Goal: Navigation & Orientation: Find specific page/section

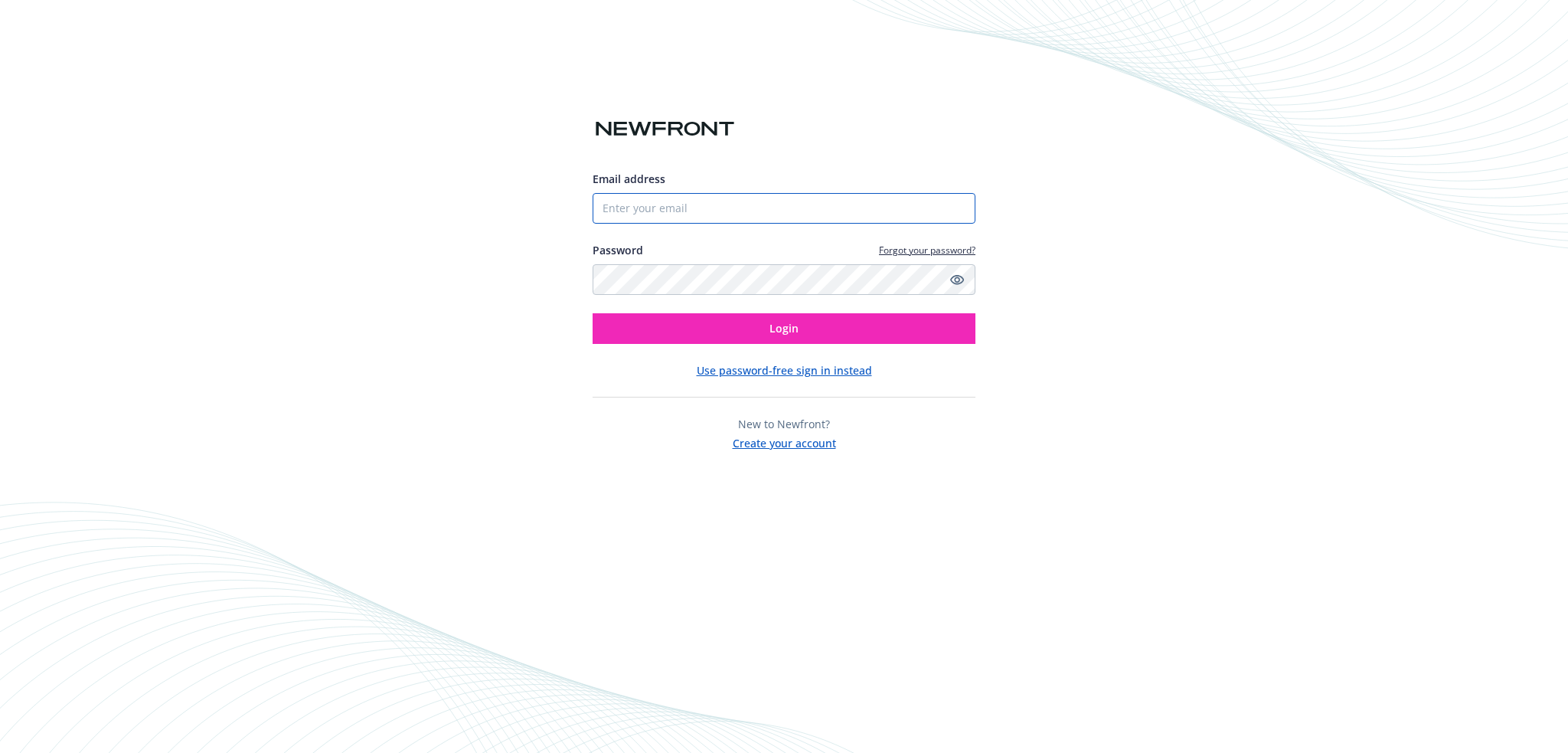
click at [674, 206] on input "Email address" at bounding box center [784, 208] width 383 height 31
type input "[PERSON_NAME][EMAIL_ADDRESS][PERSON_NAME][DOMAIN_NAME]"
click at [593, 313] on button "Login" at bounding box center [784, 328] width 383 height 31
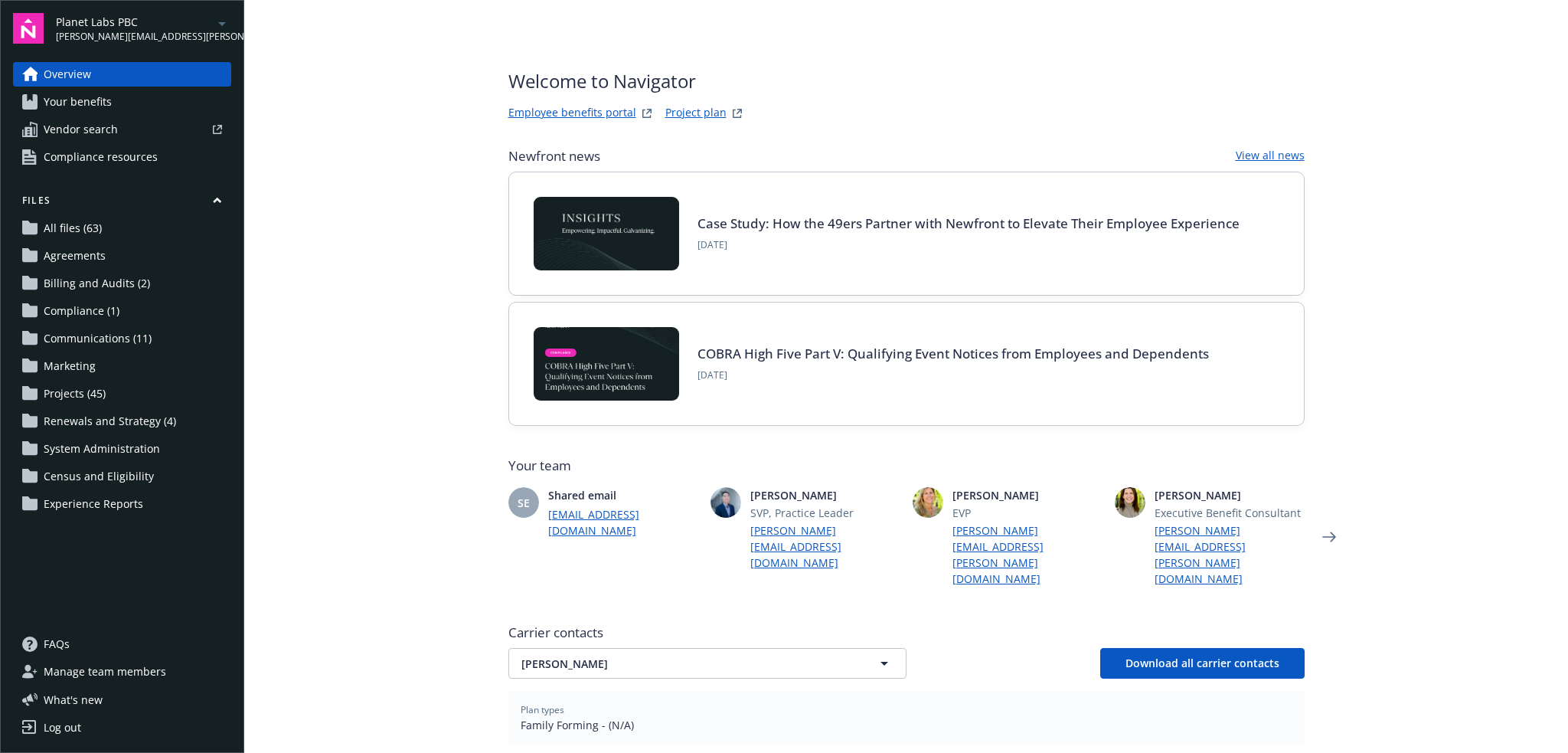
click at [222, 20] on icon "arrowDropDown" at bounding box center [222, 24] width 18 height 18
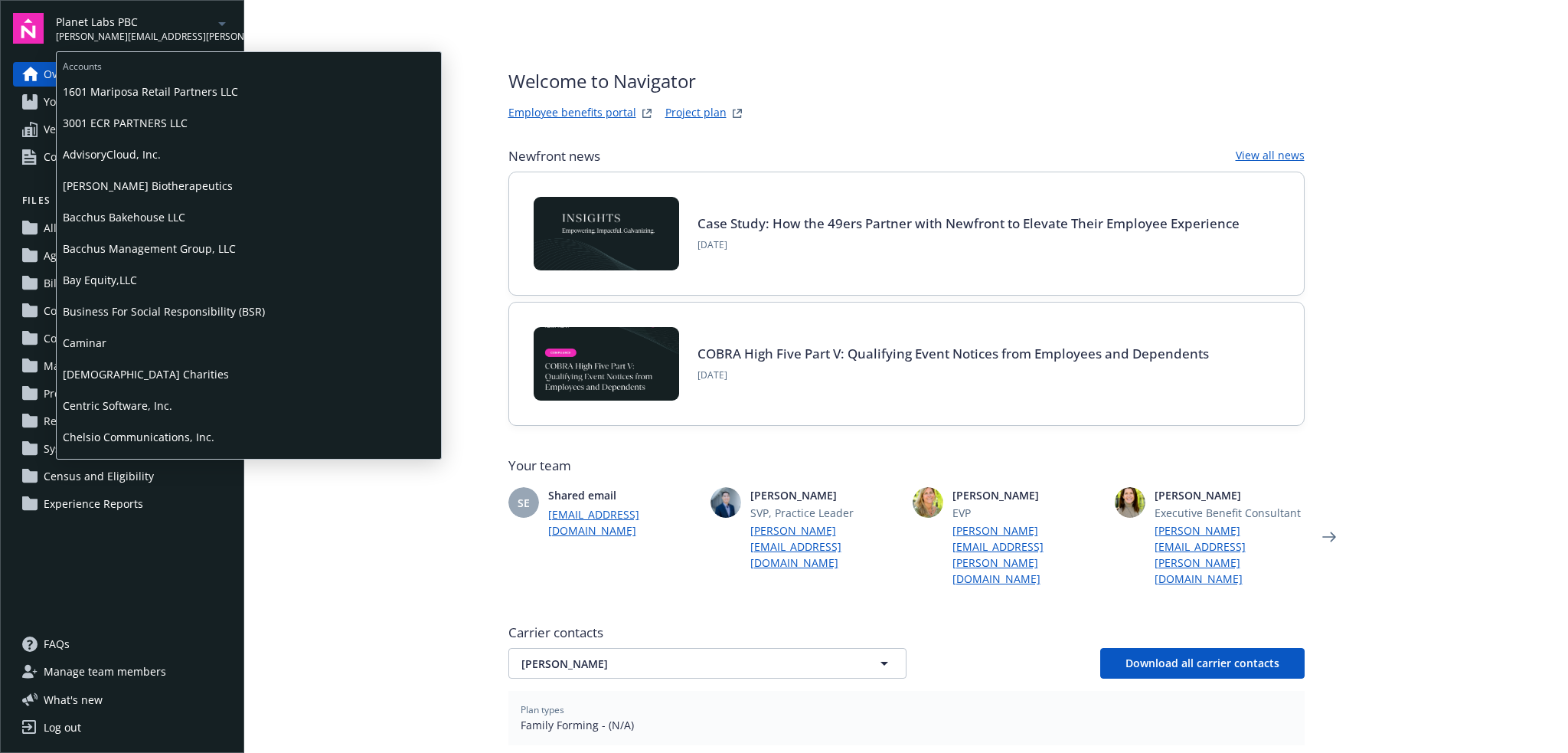
scroll to position [561, 0]
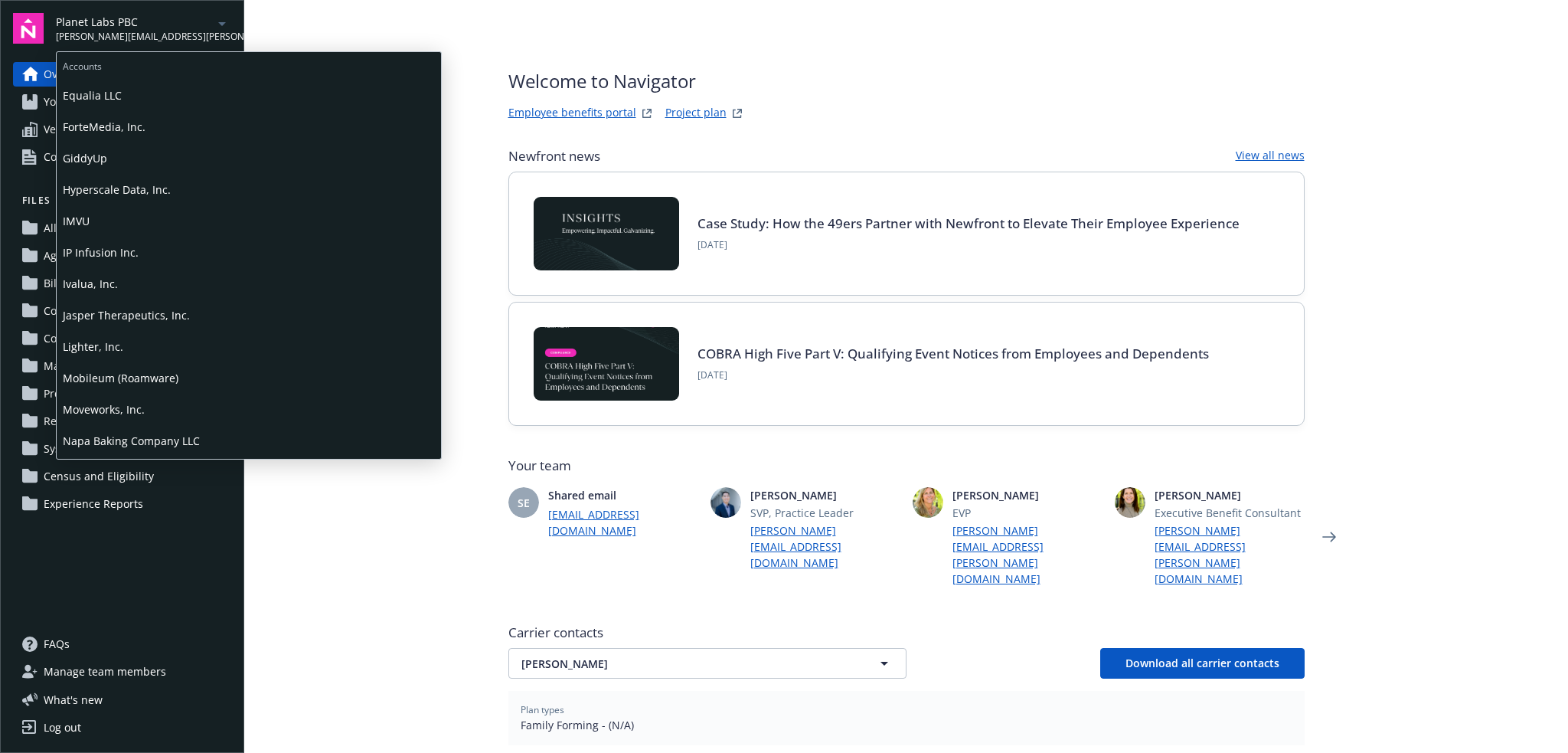
click at [145, 403] on span "Moveworks, Inc." at bounding box center [249, 410] width 373 height 31
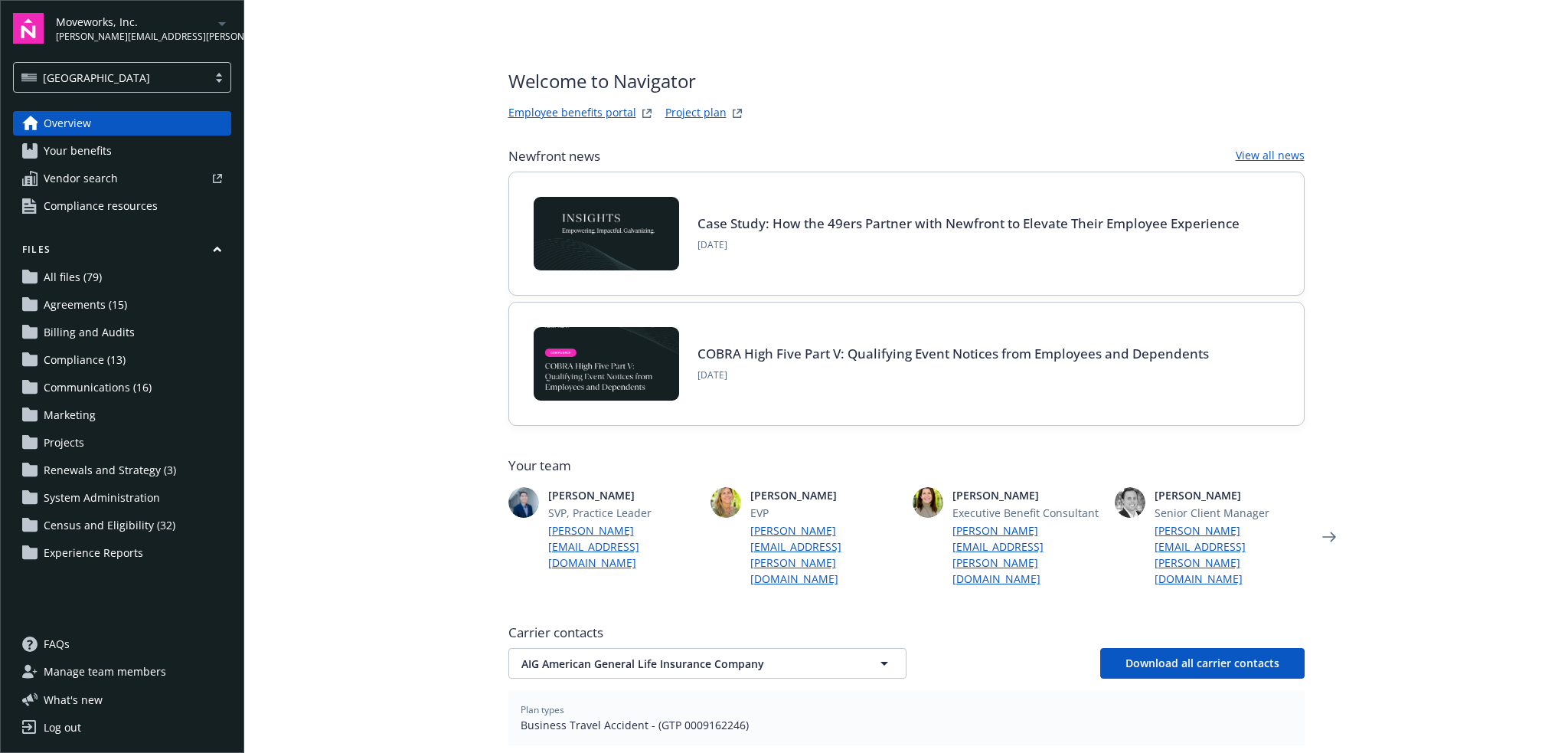
click at [700, 105] on link "Project plan" at bounding box center [696, 113] width 61 height 18
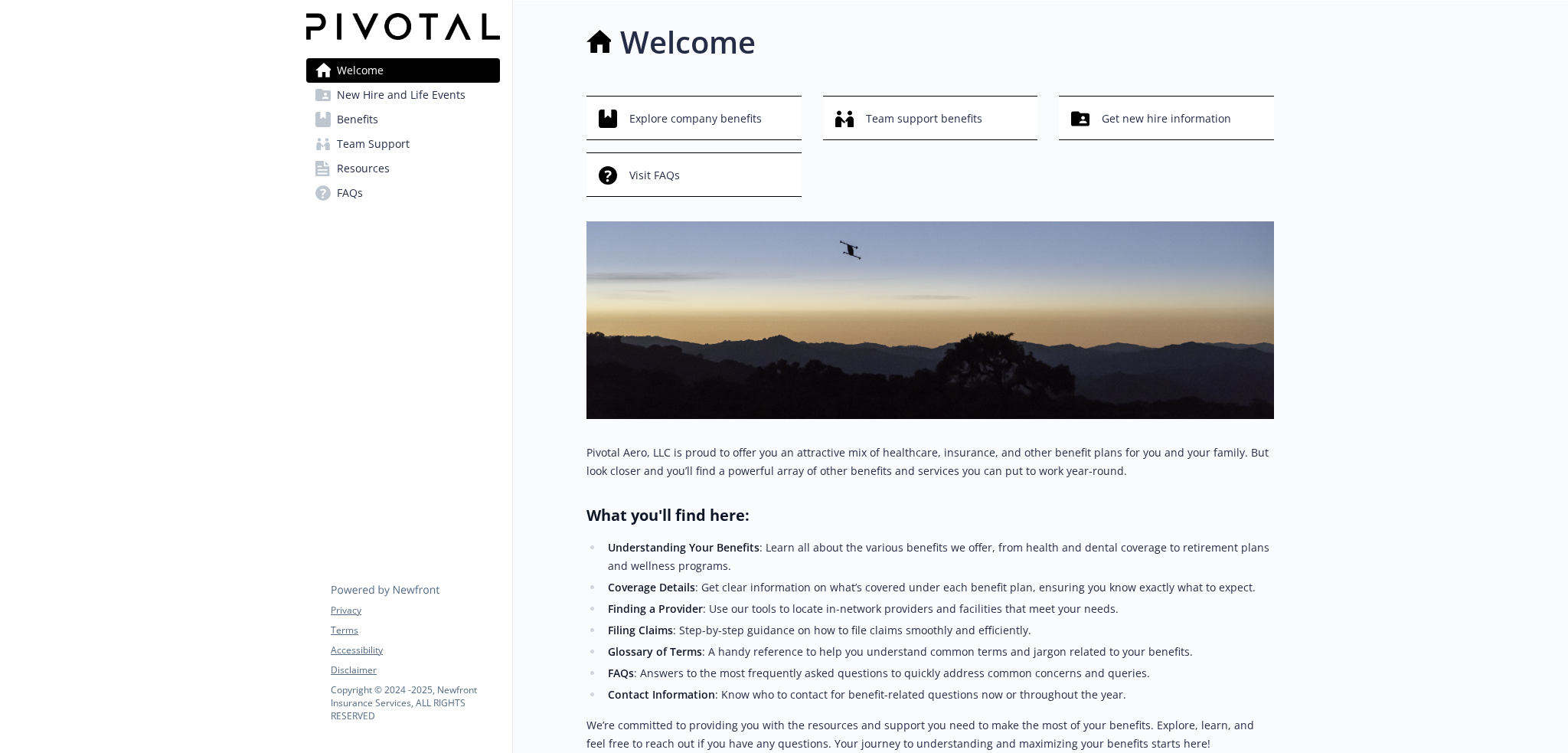
click at [443, 152] on link "Team Support" at bounding box center [403, 144] width 193 height 24
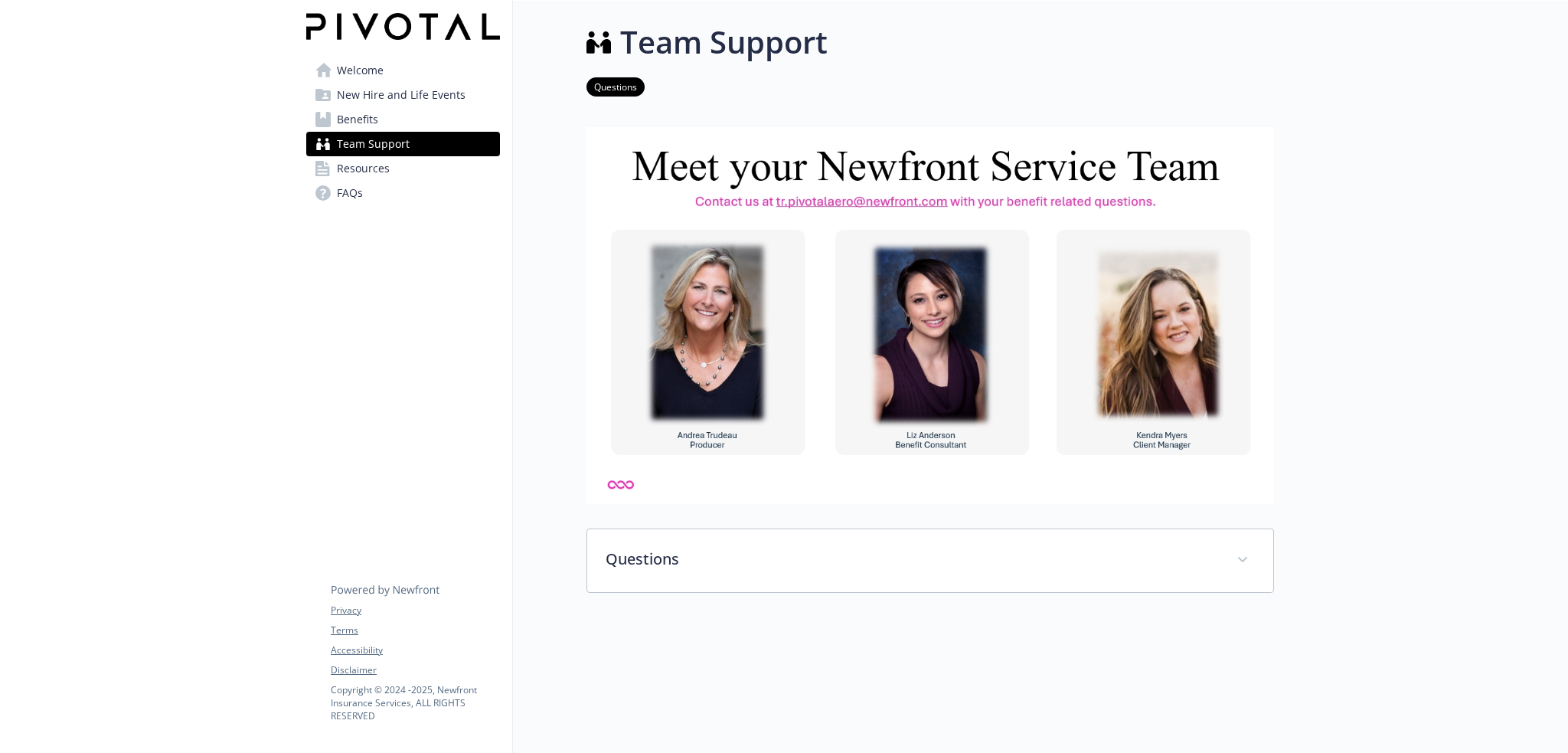
click at [437, 119] on link "Benefits" at bounding box center [403, 119] width 193 height 24
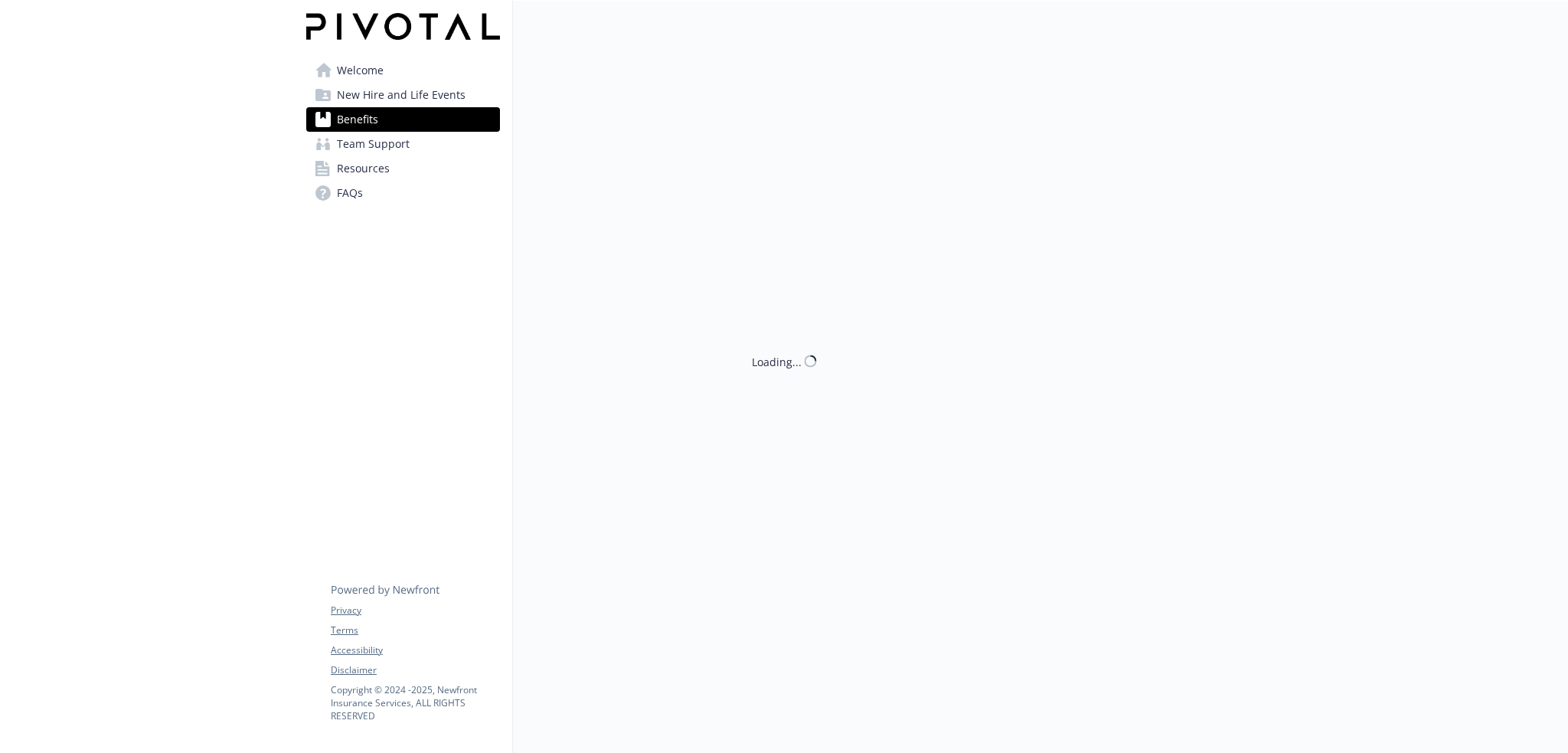
click at [431, 138] on link "Team Support" at bounding box center [403, 144] width 193 height 24
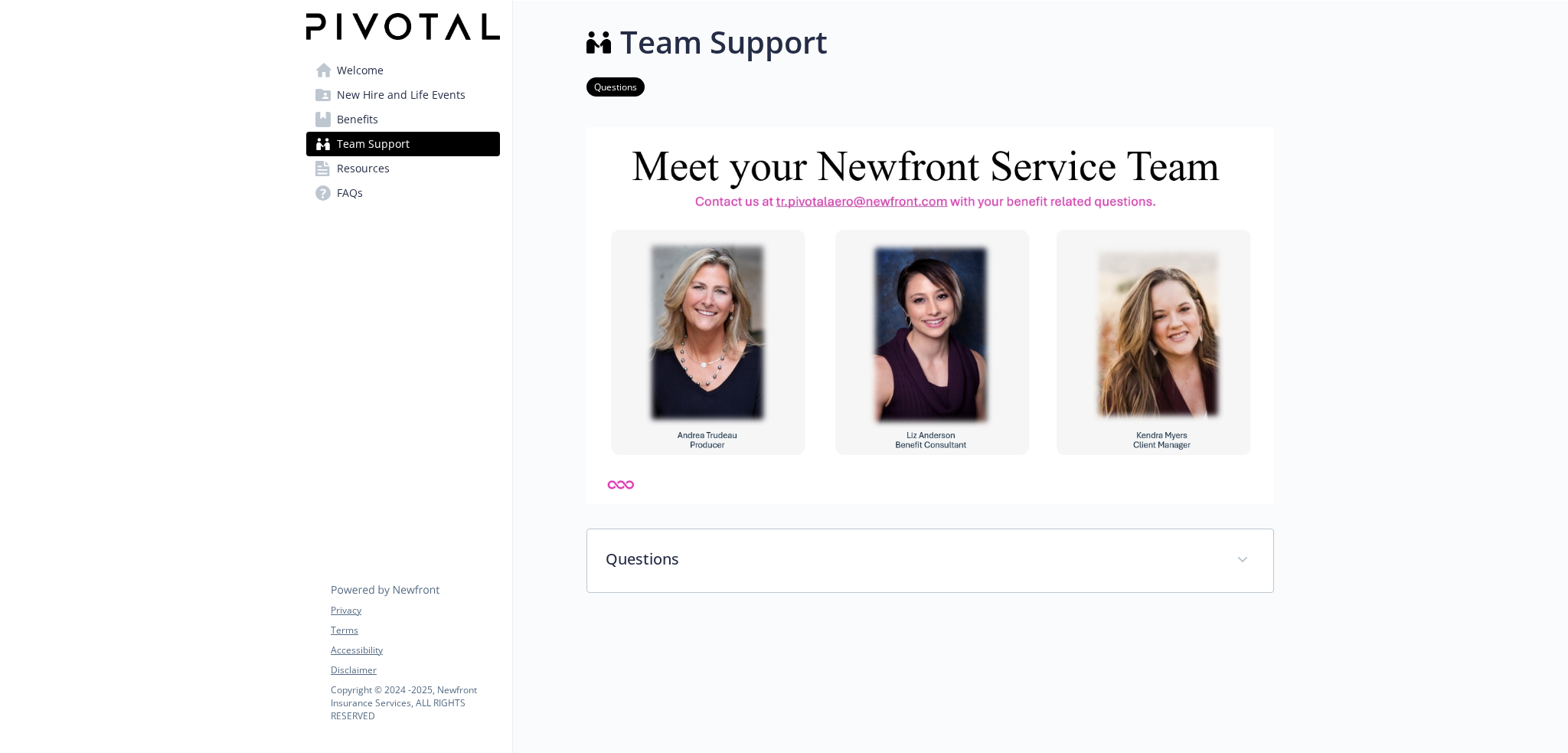
click at [410, 64] on link "Welcome" at bounding box center [403, 70] width 193 height 24
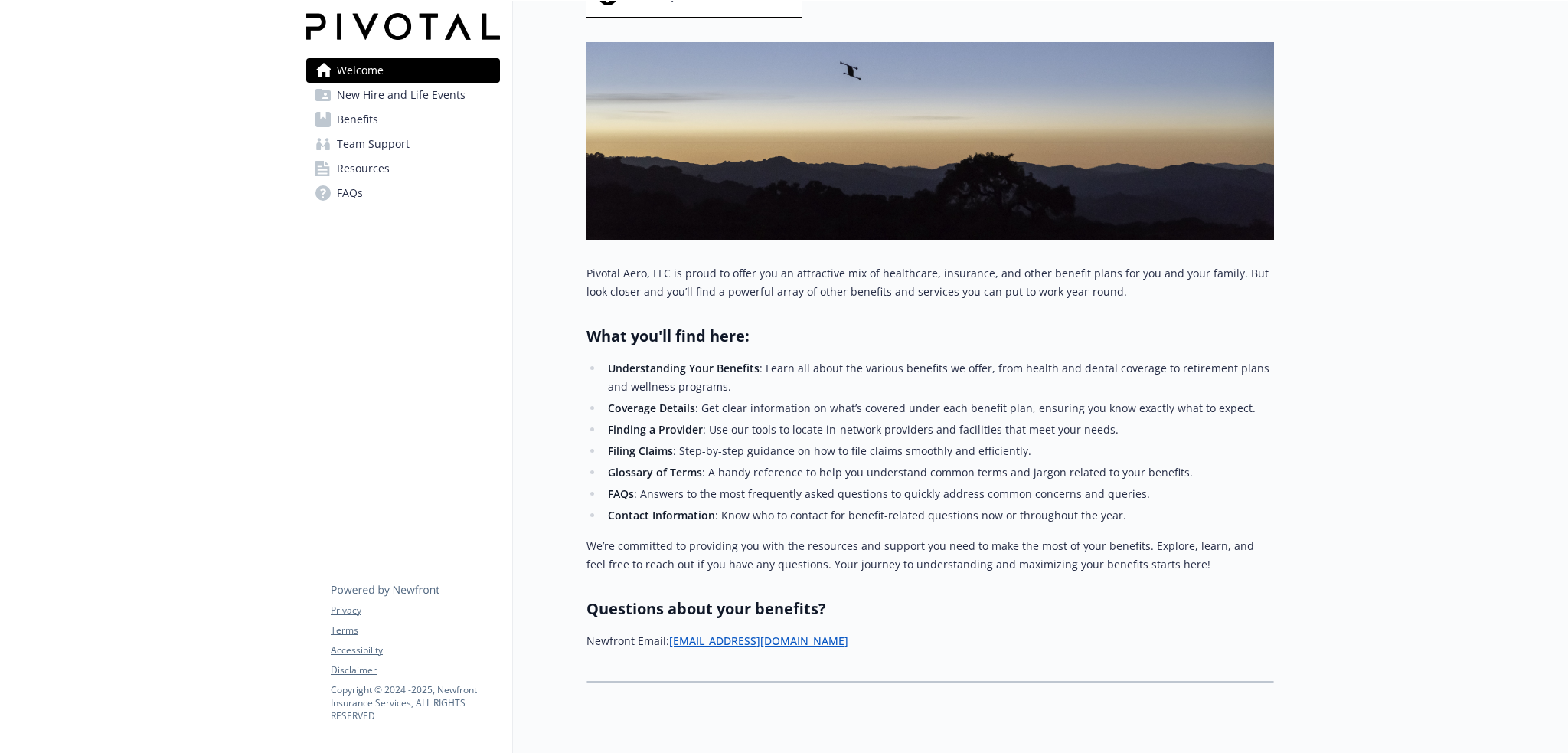
scroll to position [230, 0]
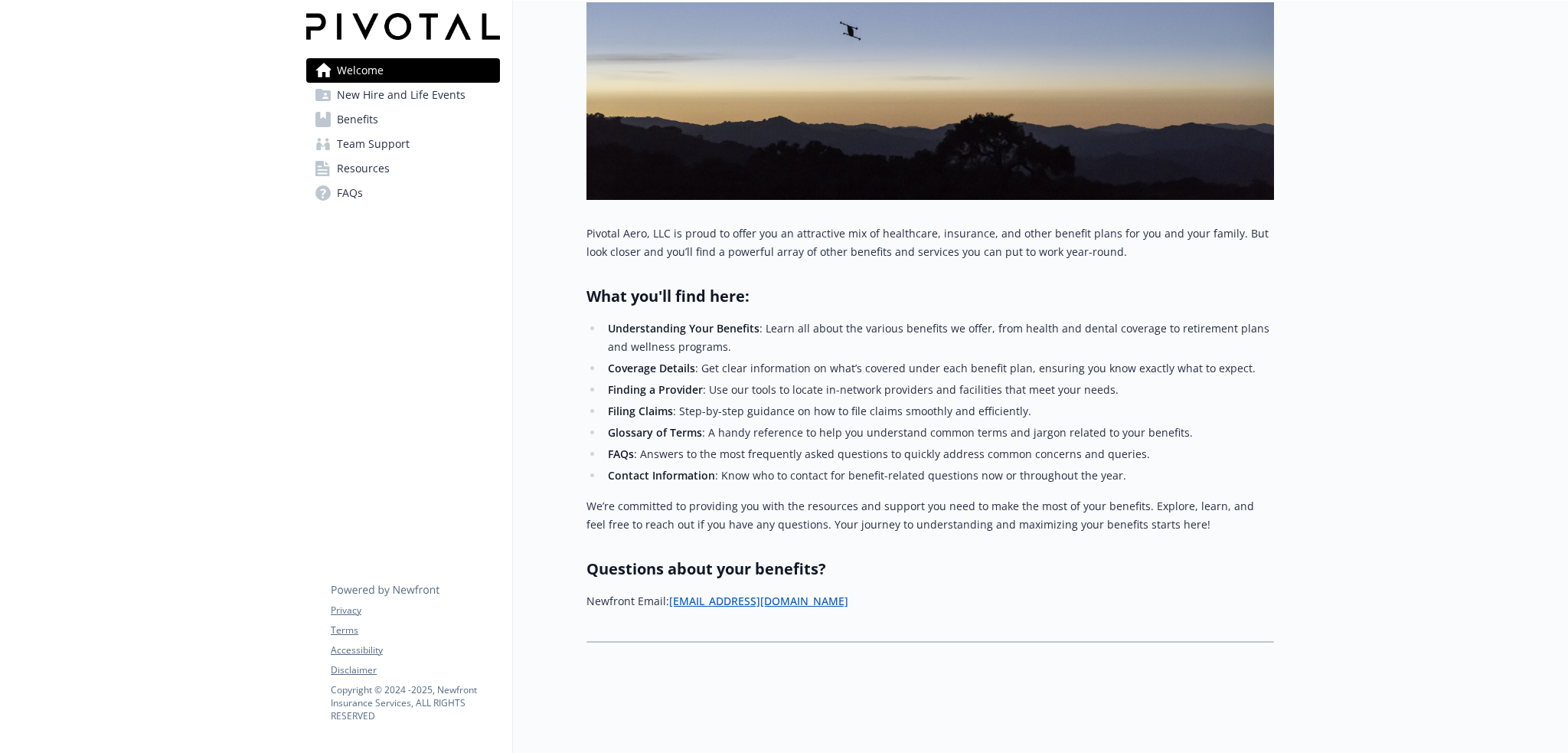
click at [404, 90] on span "New Hire and Life Events" at bounding box center [402, 94] width 129 height 24
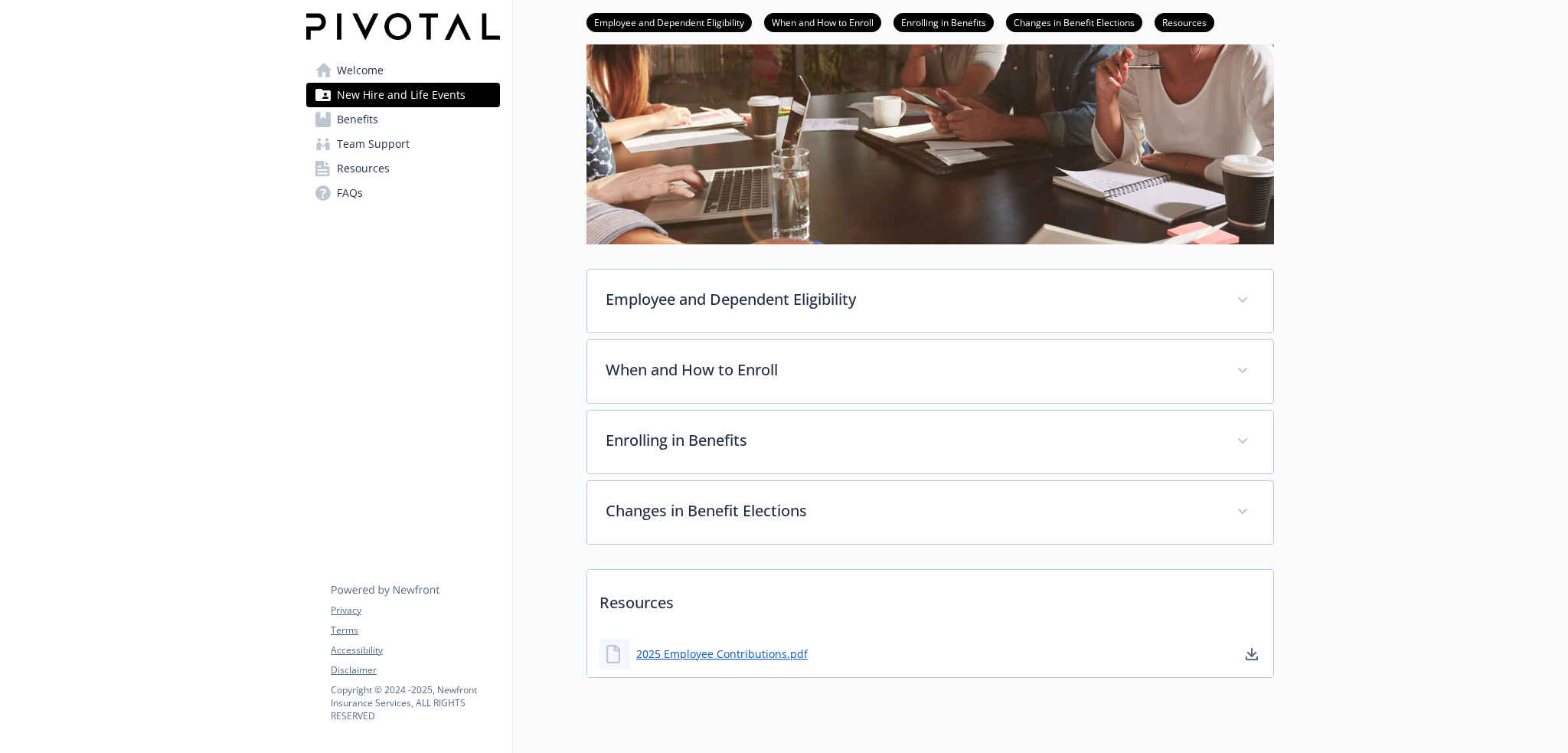
click at [405, 149] on span "Team Support" at bounding box center [373, 144] width 73 height 24
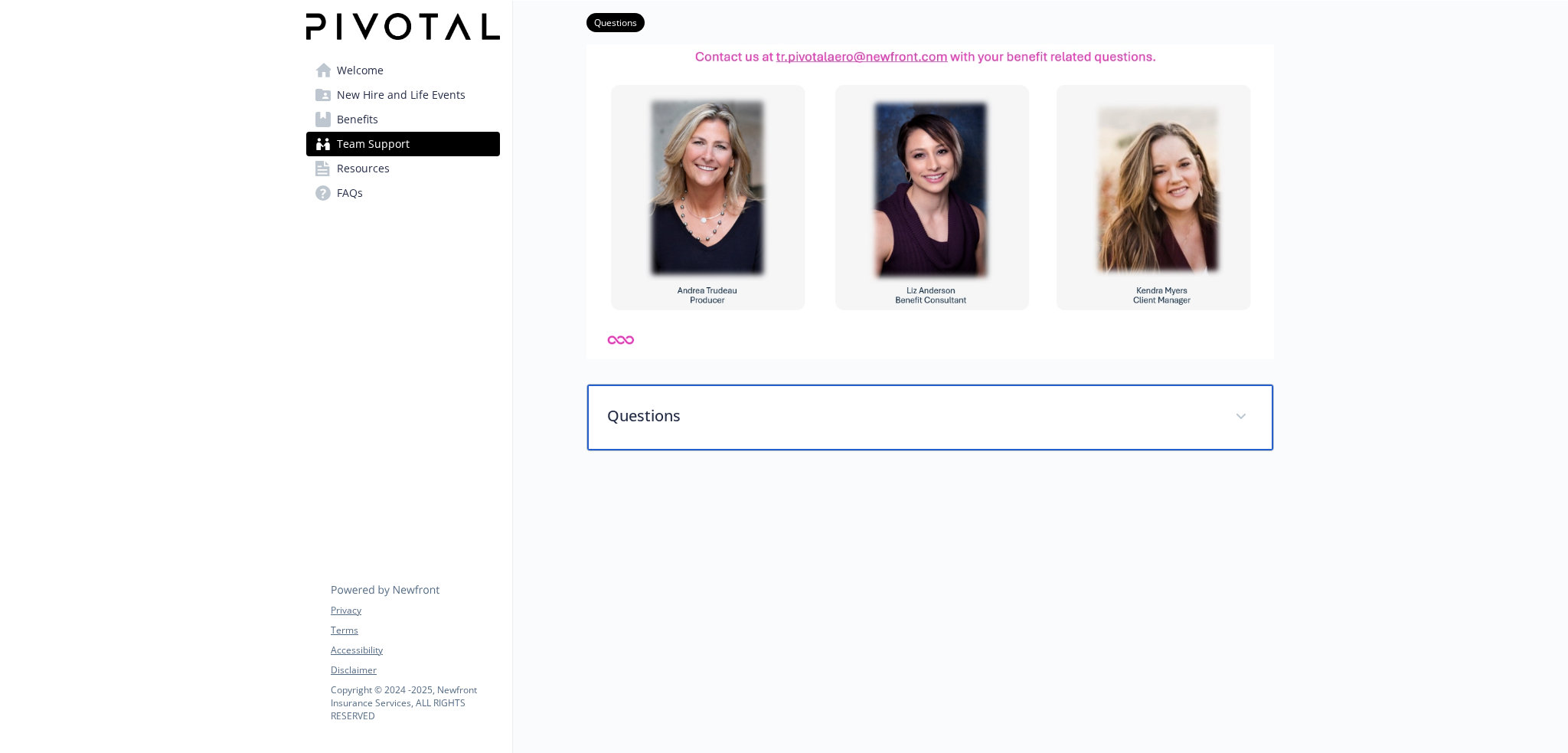
click at [773, 384] on div "Questions" at bounding box center [930, 417] width 686 height 66
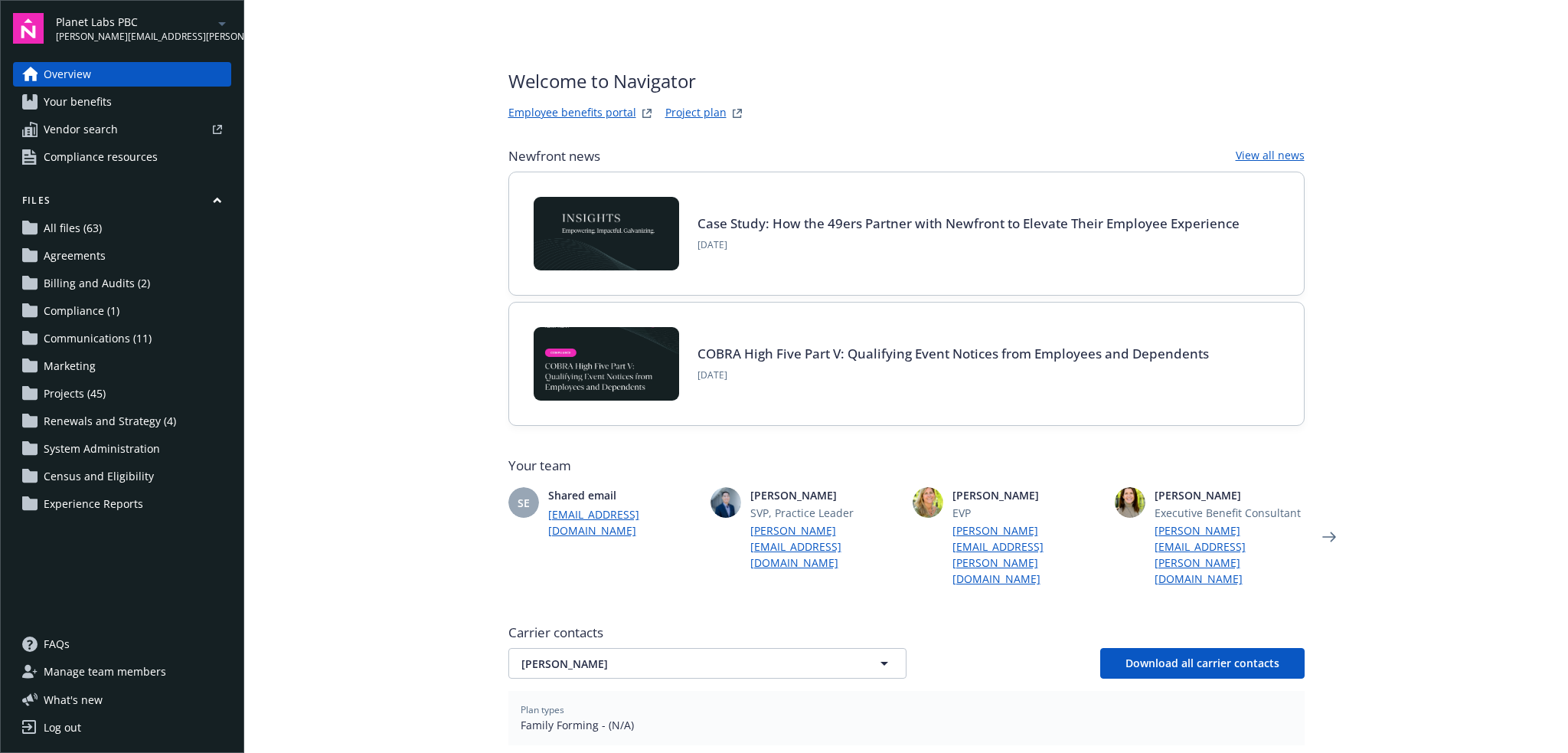
click at [218, 16] on icon "arrowDropDown" at bounding box center [222, 24] width 18 height 18
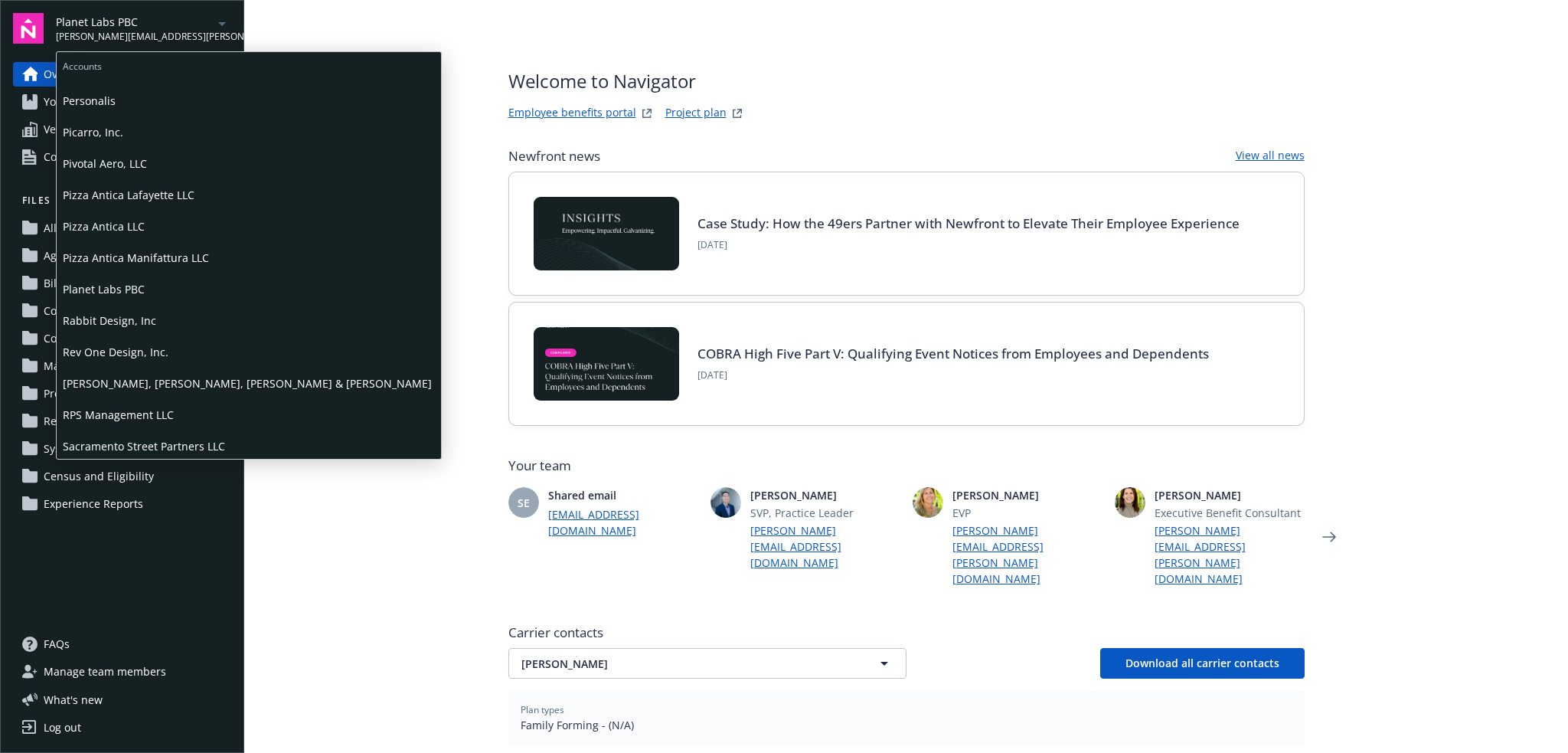
scroll to position [1123, 0]
click at [174, 174] on span "Pivotal Aero, LLC" at bounding box center [249, 161] width 373 height 31
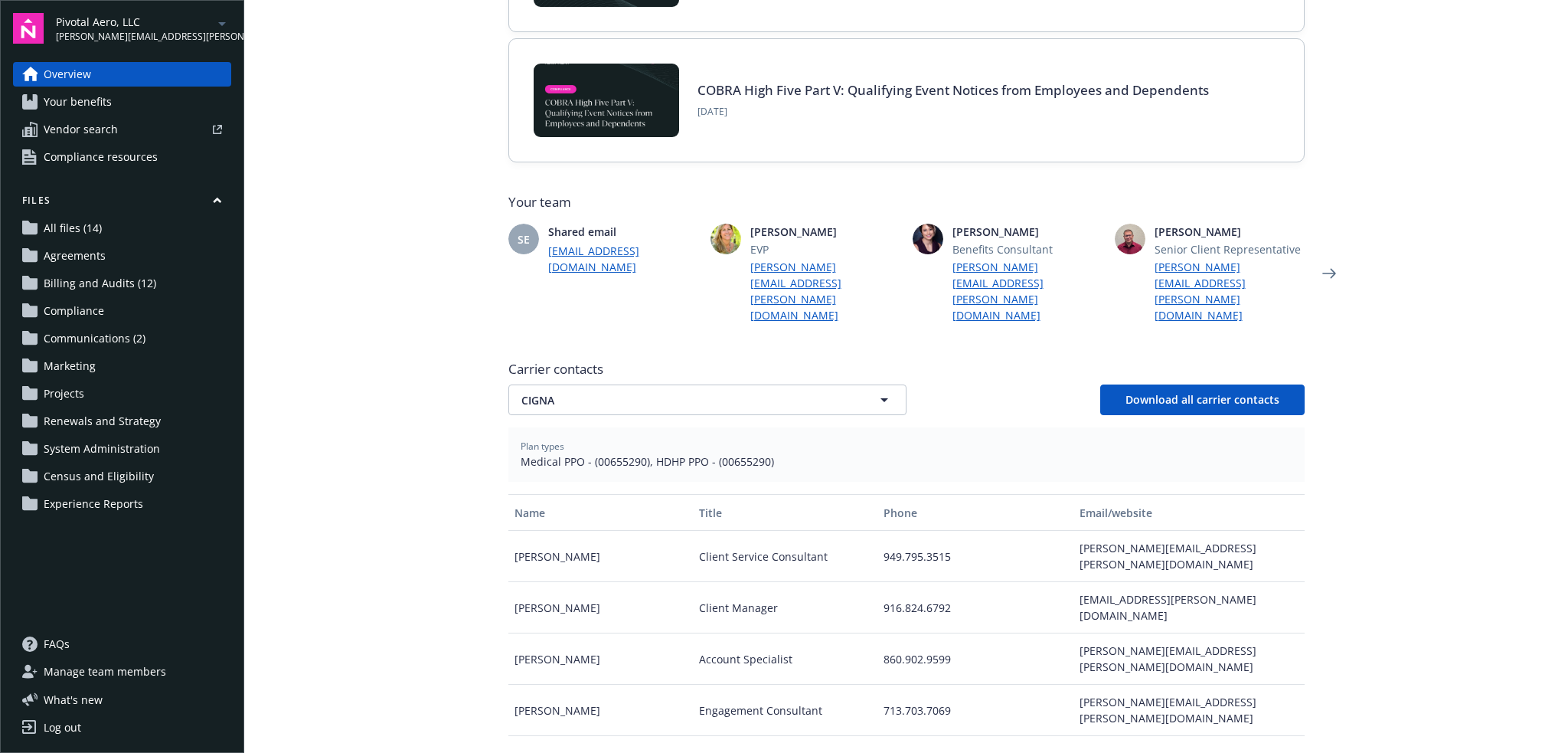
scroll to position [281, 0]
